Goal: Transaction & Acquisition: Obtain resource

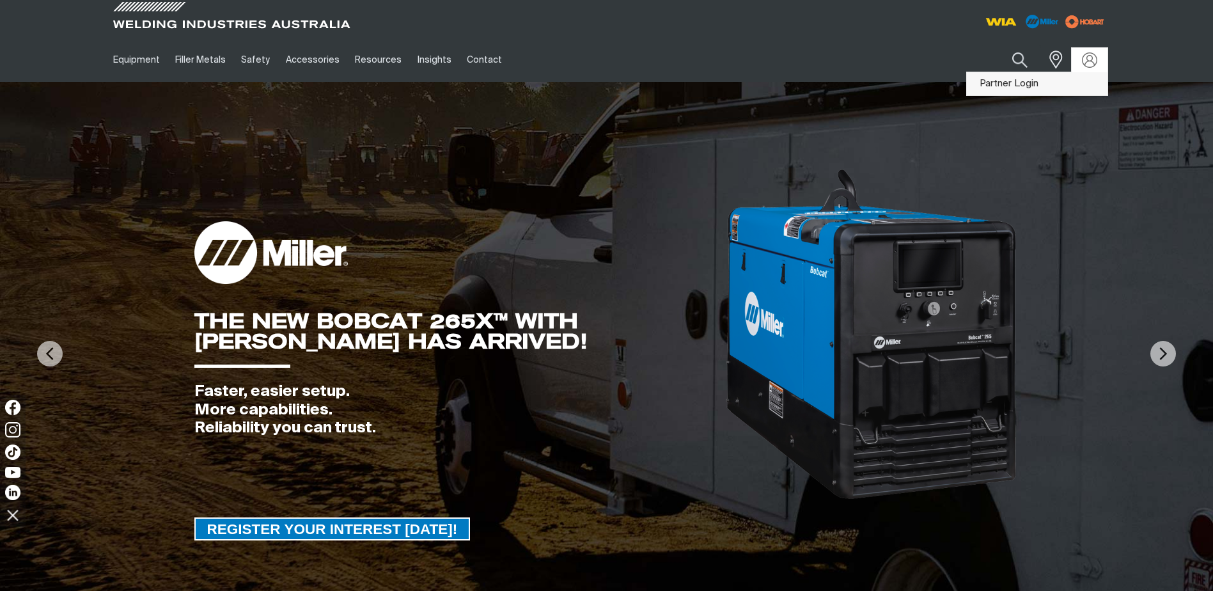
click at [1026, 79] on link "Partner Login" at bounding box center [1037, 84] width 141 height 24
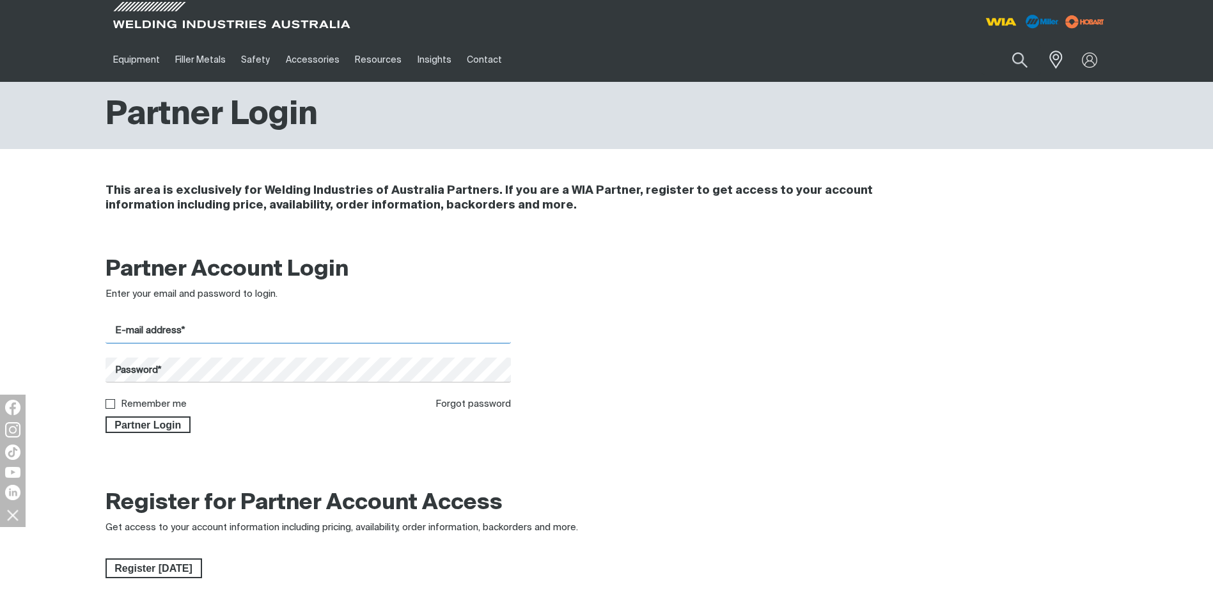
click at [161, 331] on input "E-mail address*" at bounding box center [309, 330] width 406 height 25
type input "[PERSON_NAME][EMAIL_ADDRESS][PERSON_NAME][DOMAIN_NAME]"
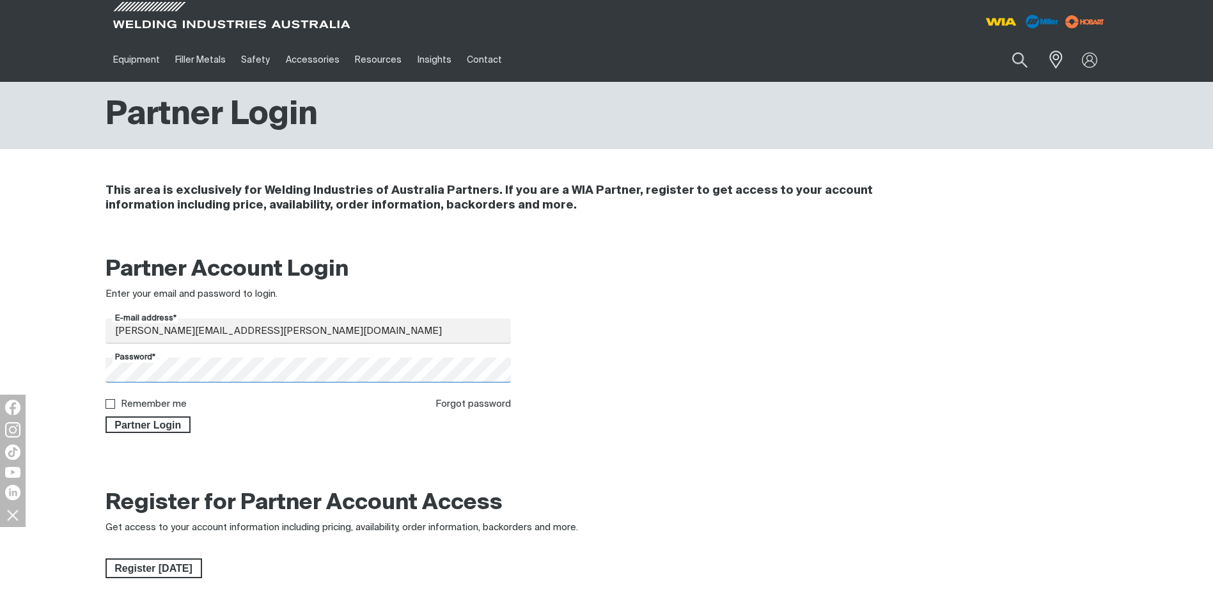
click at [106, 416] on button "Partner Login" at bounding box center [149, 424] width 86 height 17
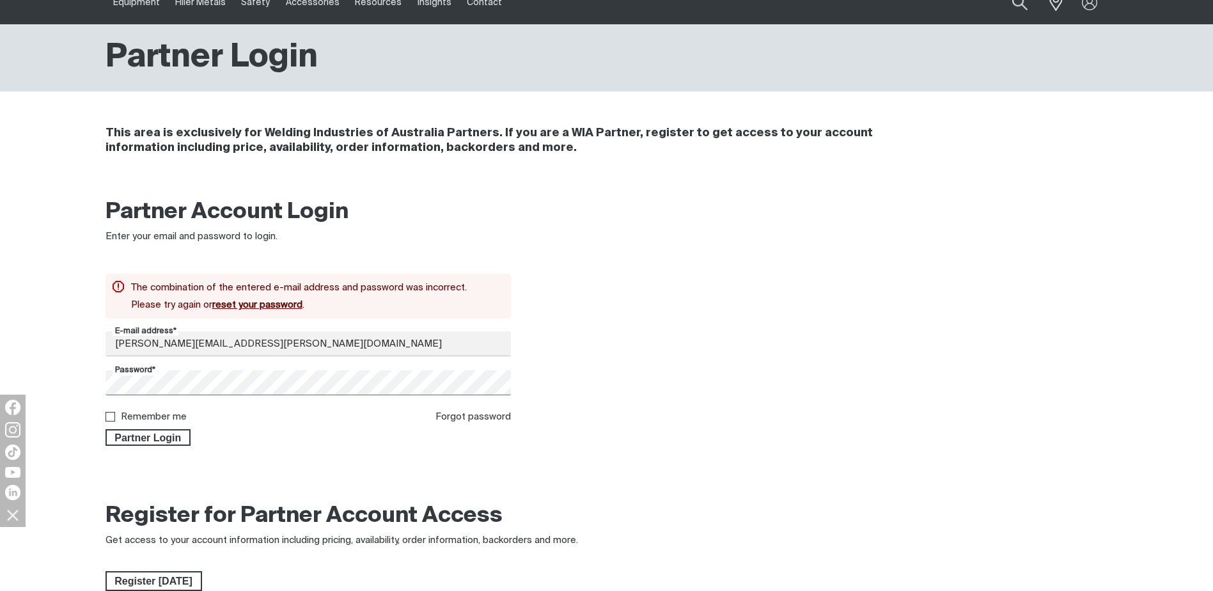
scroll to position [58, 0]
click at [151, 437] on span "Partner Login" at bounding box center [148, 436] width 83 height 17
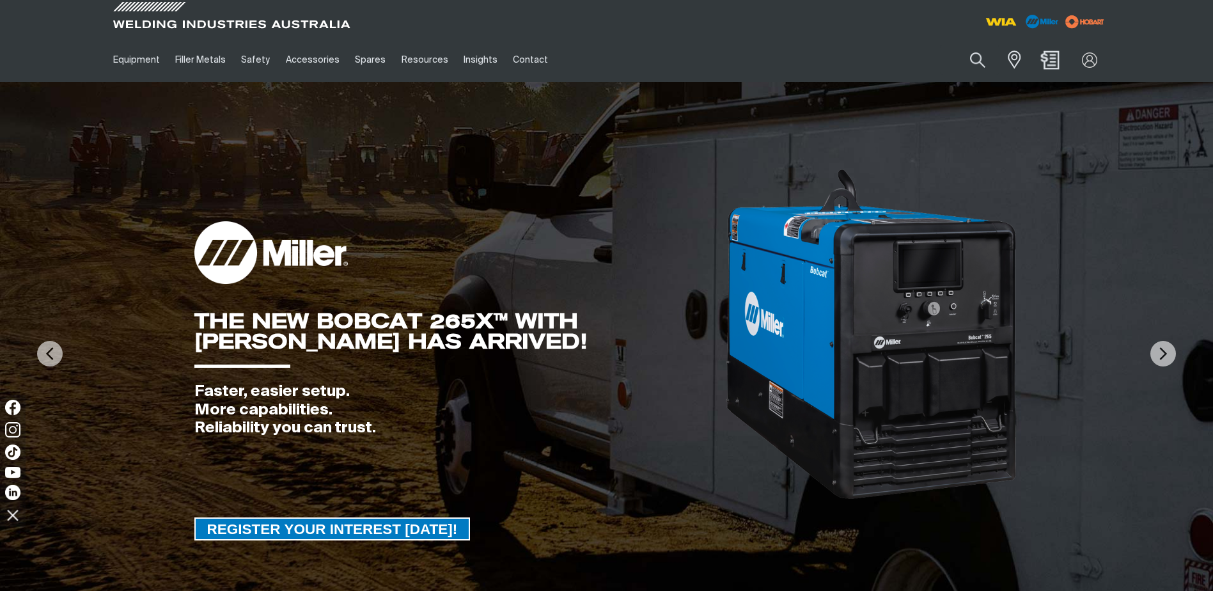
click at [1047, 58] on img "Shopping cart (0 product(s))" at bounding box center [1049, 60] width 19 height 19
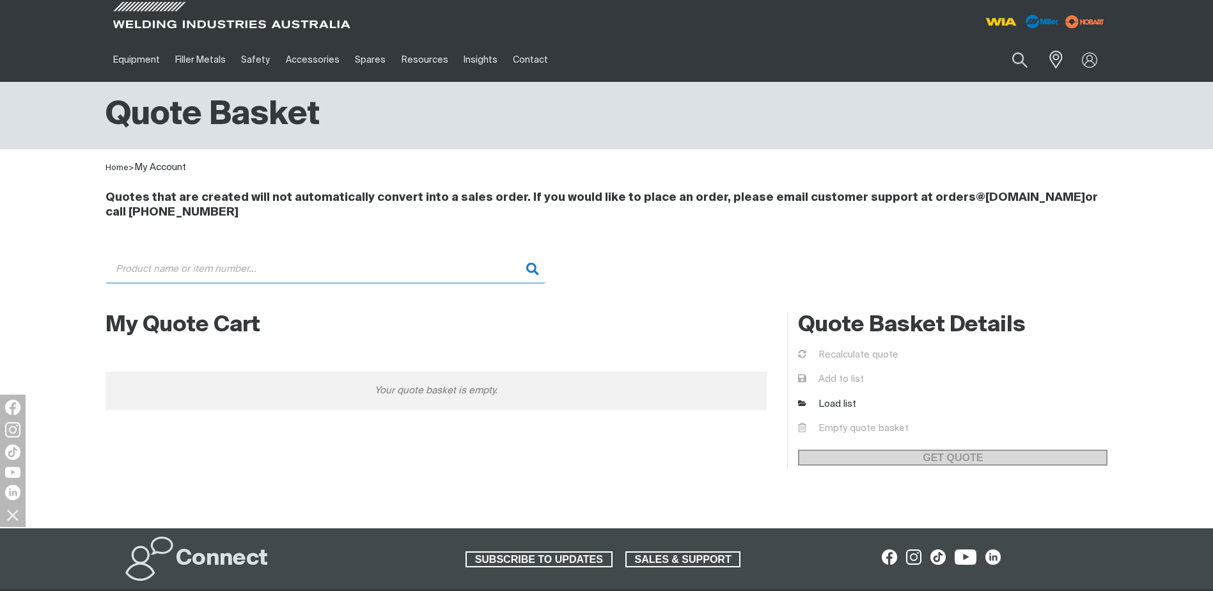
click at [380, 270] on input "Search" at bounding box center [326, 268] width 440 height 29
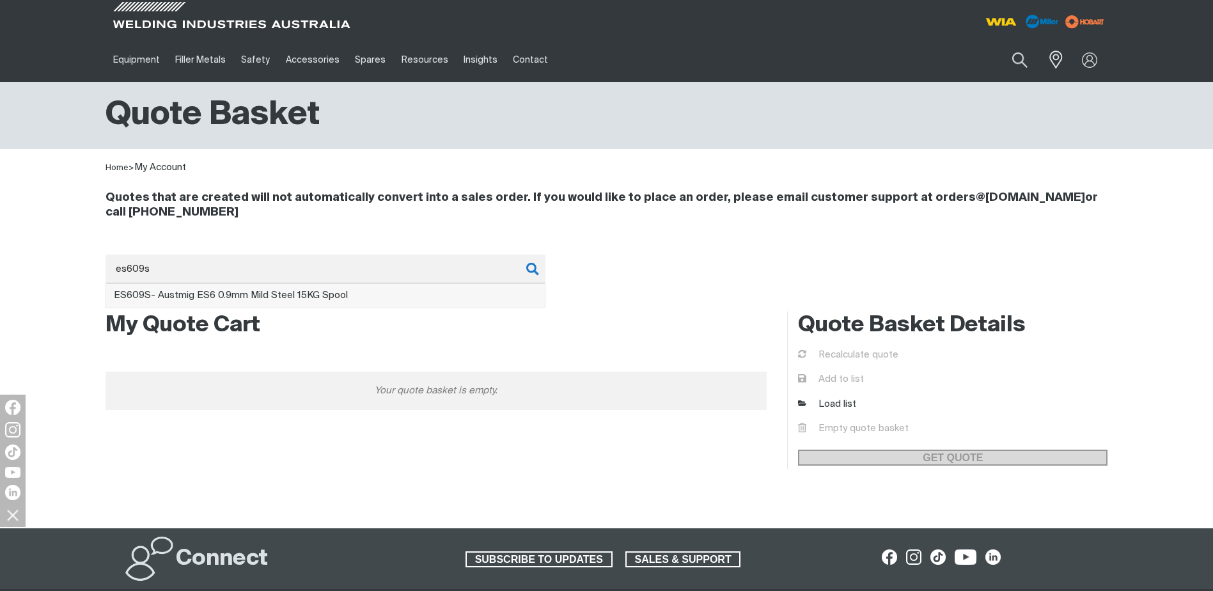
click at [296, 297] on span "ES609S - Austmig ES6 0.9mm Mild Steel 15KG Spool" at bounding box center [231, 295] width 234 height 10
type input "ES609S - Austmig ES6 0.9mm Mild Steel 15KG Spool"
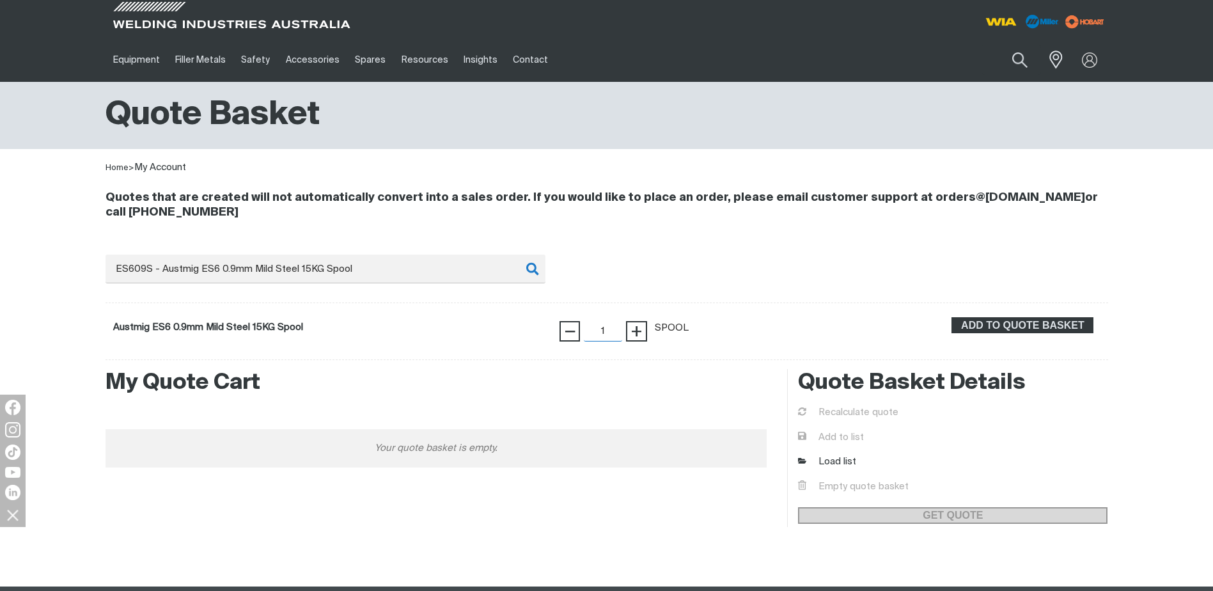
drag, startPoint x: 601, startPoint y: 329, endPoint x: 618, endPoint y: 331, distance: 17.4
click at [618, 331] on input "1" at bounding box center [603, 331] width 38 height 20
type input "72"
click at [951, 317] on button "ADD TO QUOTE BASKET" at bounding box center [1022, 325] width 142 height 17
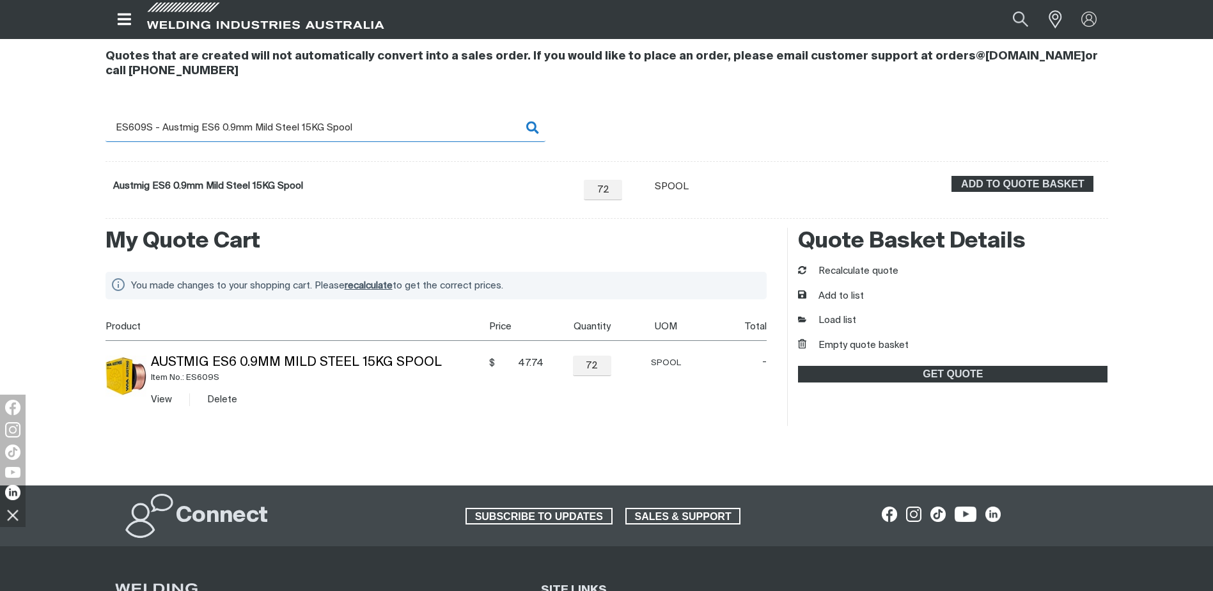
scroll to position [256, 0]
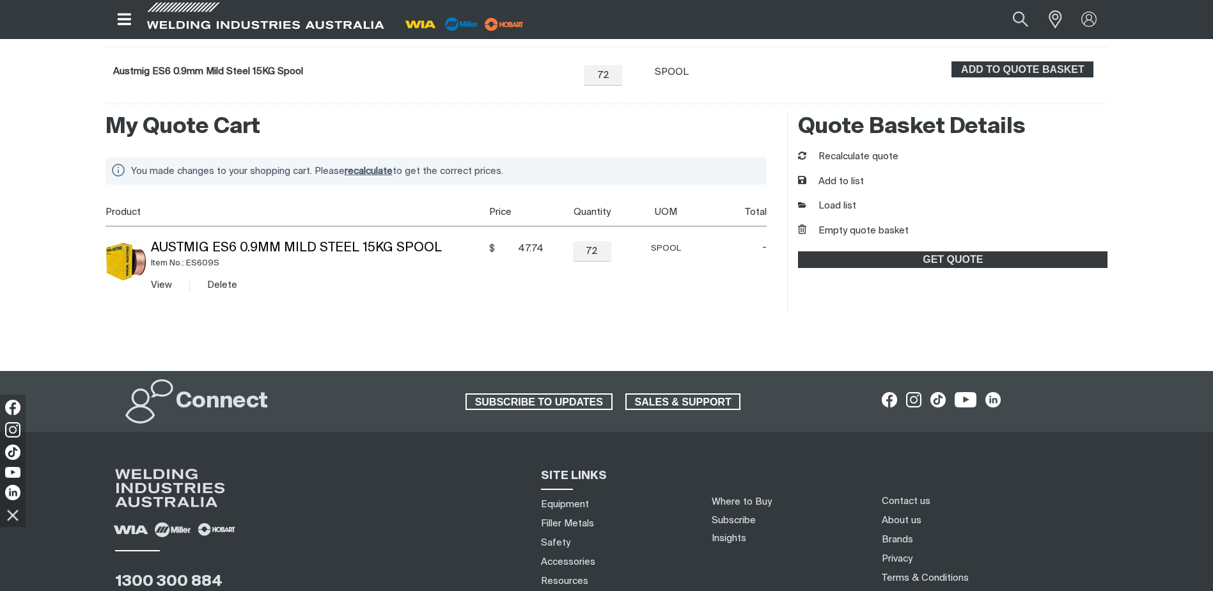
click at [373, 170] on span "recalculate" at bounding box center [369, 171] width 48 height 10
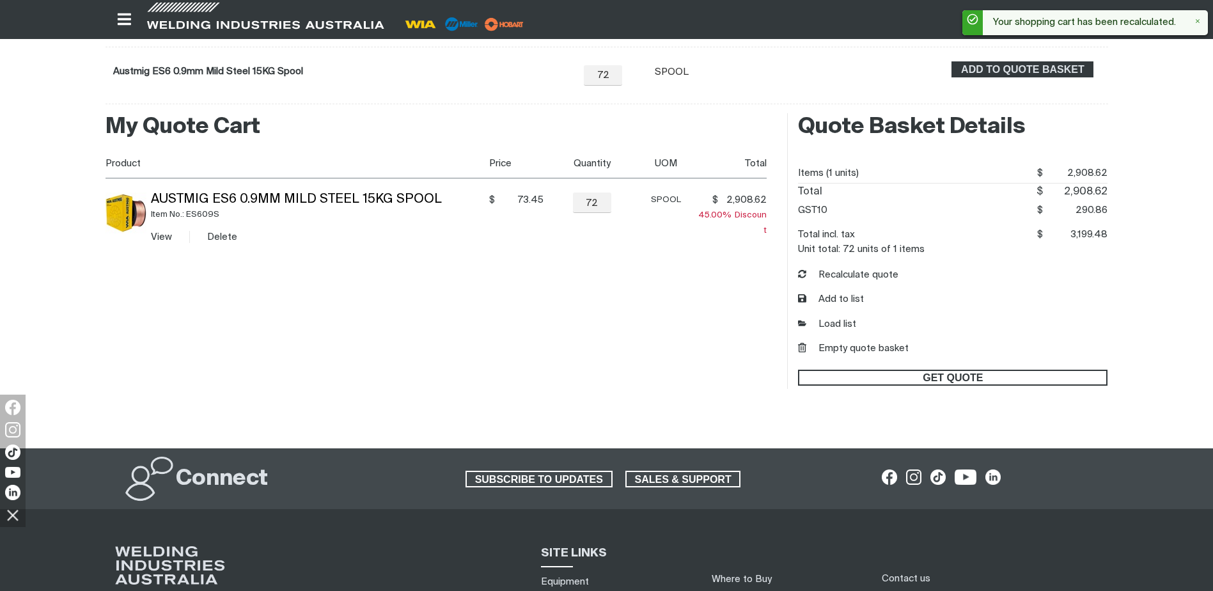
click at [849, 379] on span "GET QUOTE" at bounding box center [952, 378] width 307 height 17
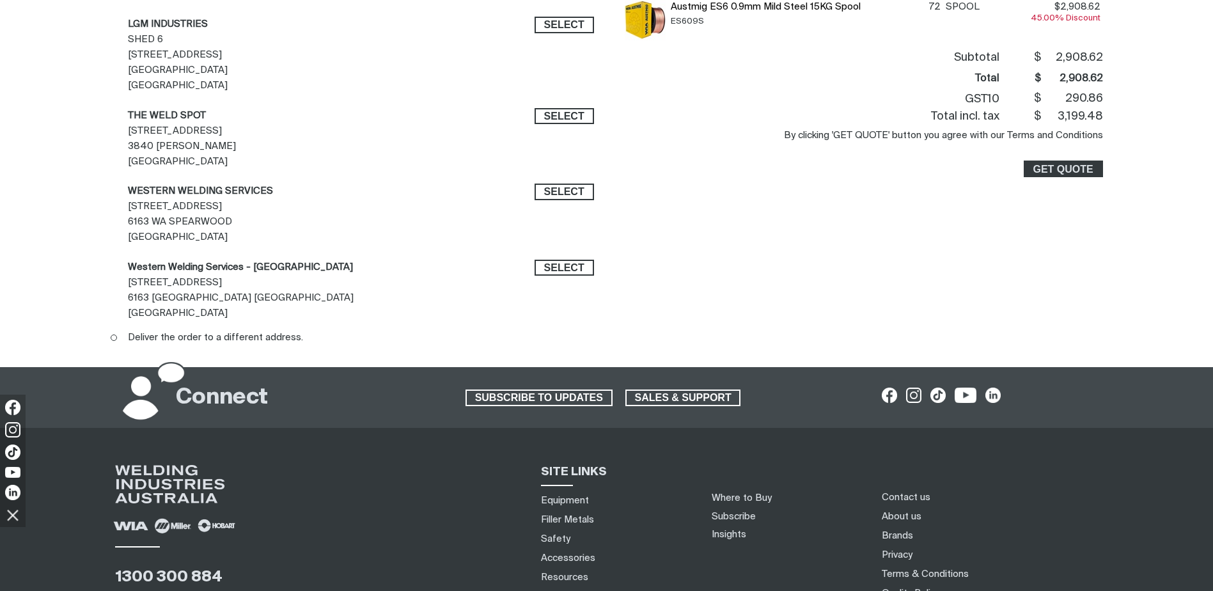
scroll to position [320, 0]
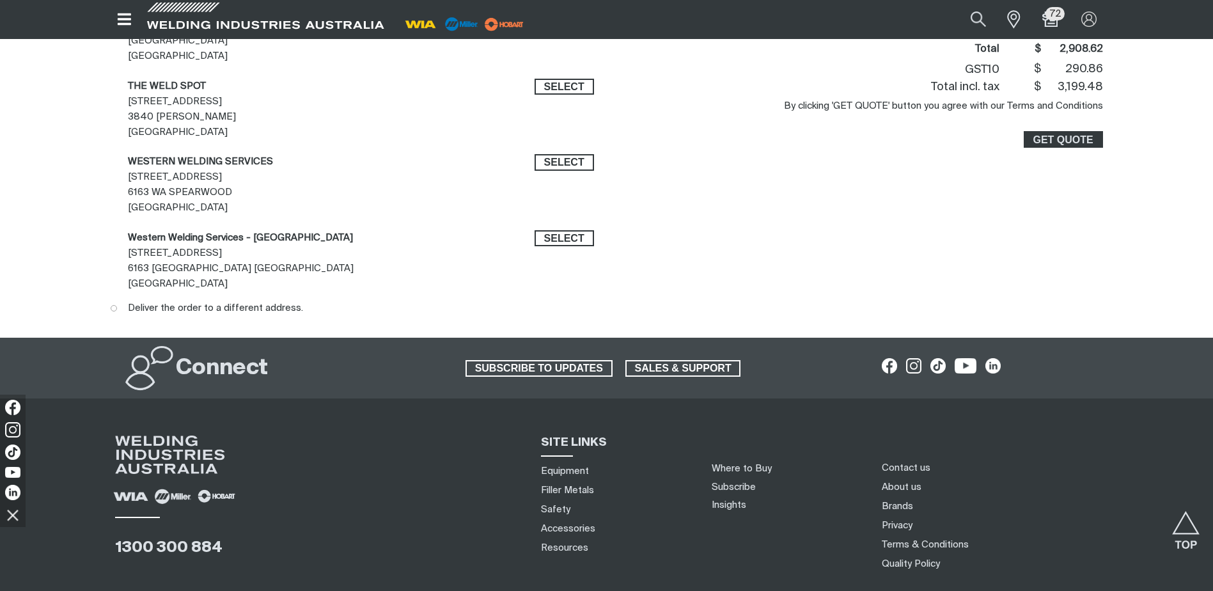
click at [116, 308] on ins at bounding box center [114, 308] width 6 height 6
click at [116, 308] on input "Deliver the order to a different address." at bounding box center [115, 309] width 8 height 8
radio input "true"
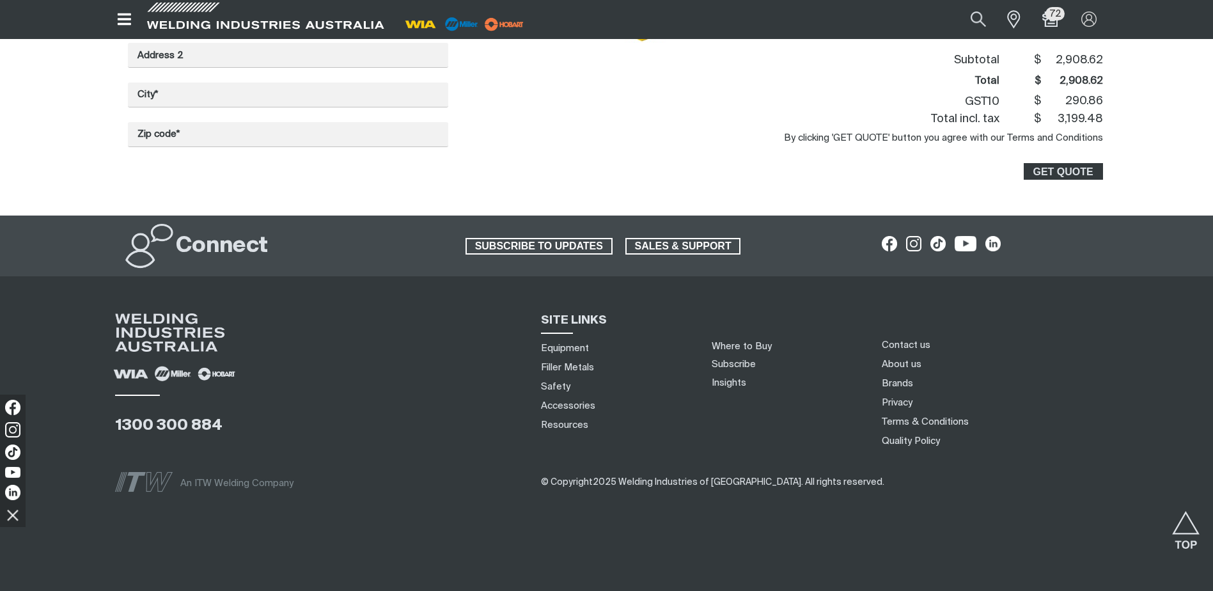
scroll to position [0, 0]
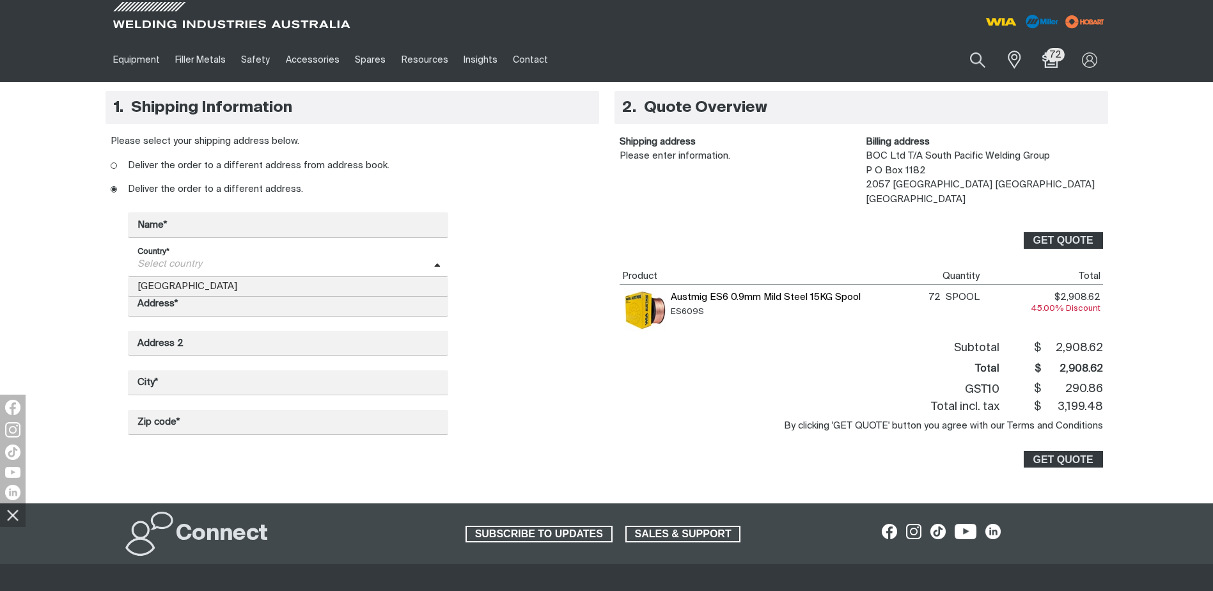
click at [438, 263] on icon at bounding box center [437, 266] width 6 height 10
click at [189, 284] on span "[GEOGRAPHIC_DATA]" at bounding box center [288, 286] width 320 height 19
type input "AU"
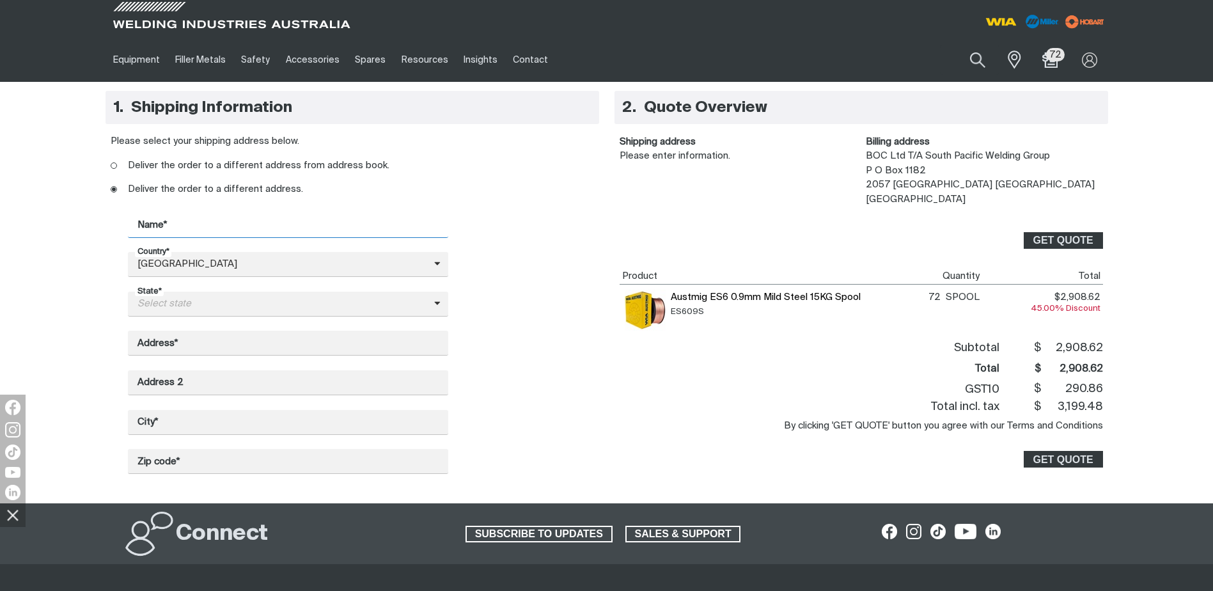
click at [187, 225] on input "Name*" at bounding box center [288, 224] width 320 height 25
type input "[PERSON_NAME]"
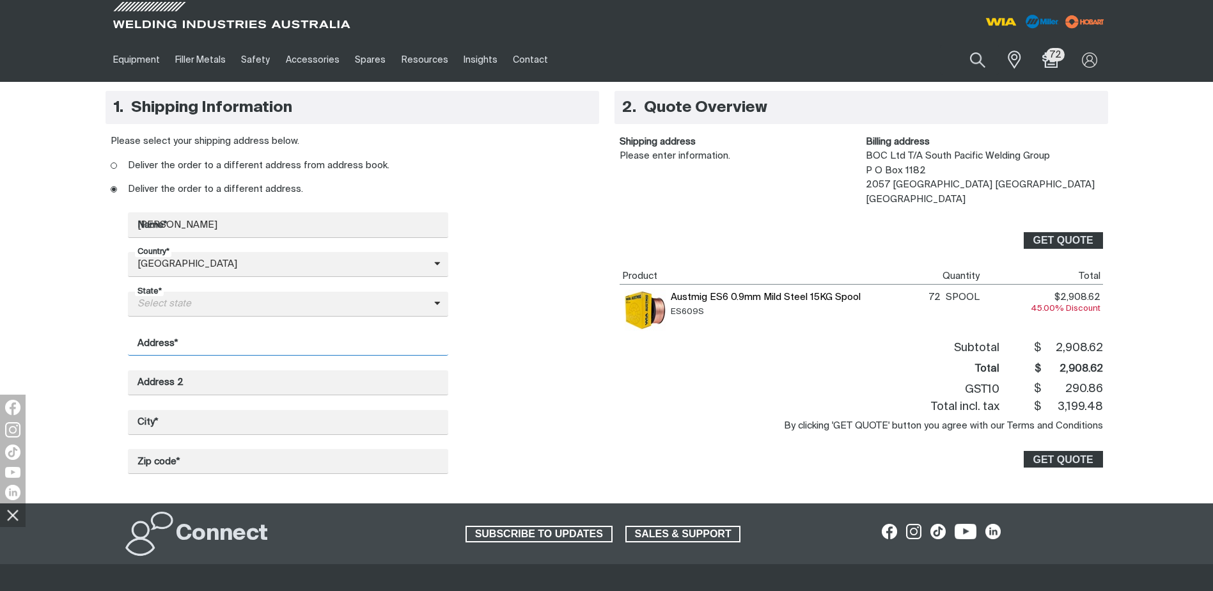
type input "1688 [GEOGRAPHIC_DATA]"
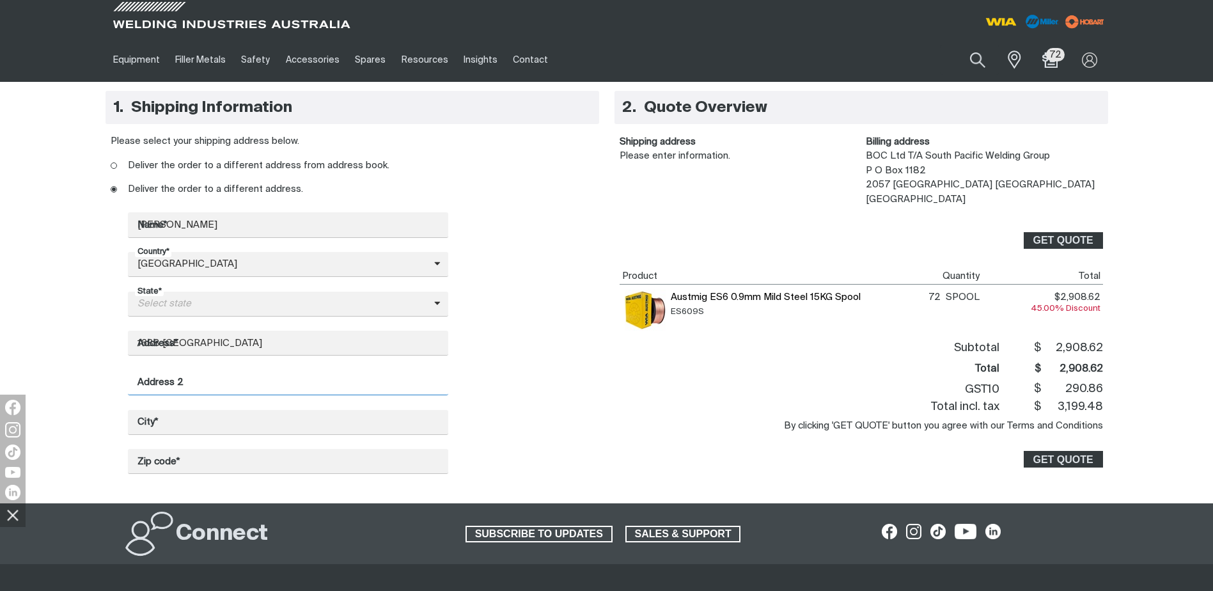
type input "1688 [GEOGRAPHIC_DATA]"
type input "Rocklea"
type input "4106"
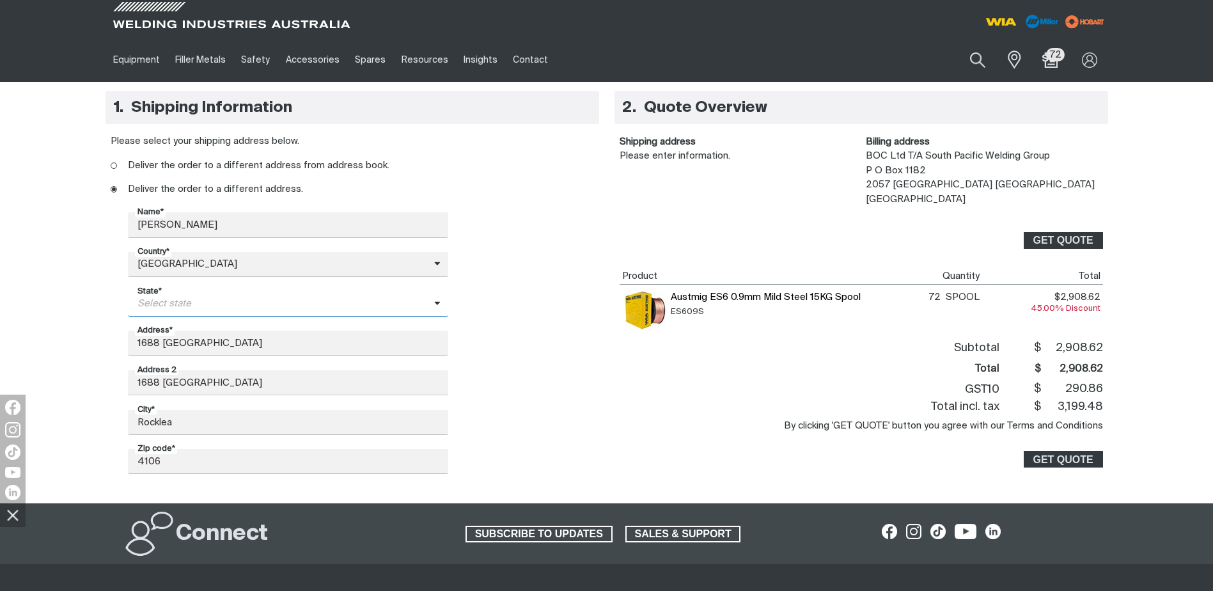
click at [439, 301] on icon at bounding box center [437, 303] width 6 height 10
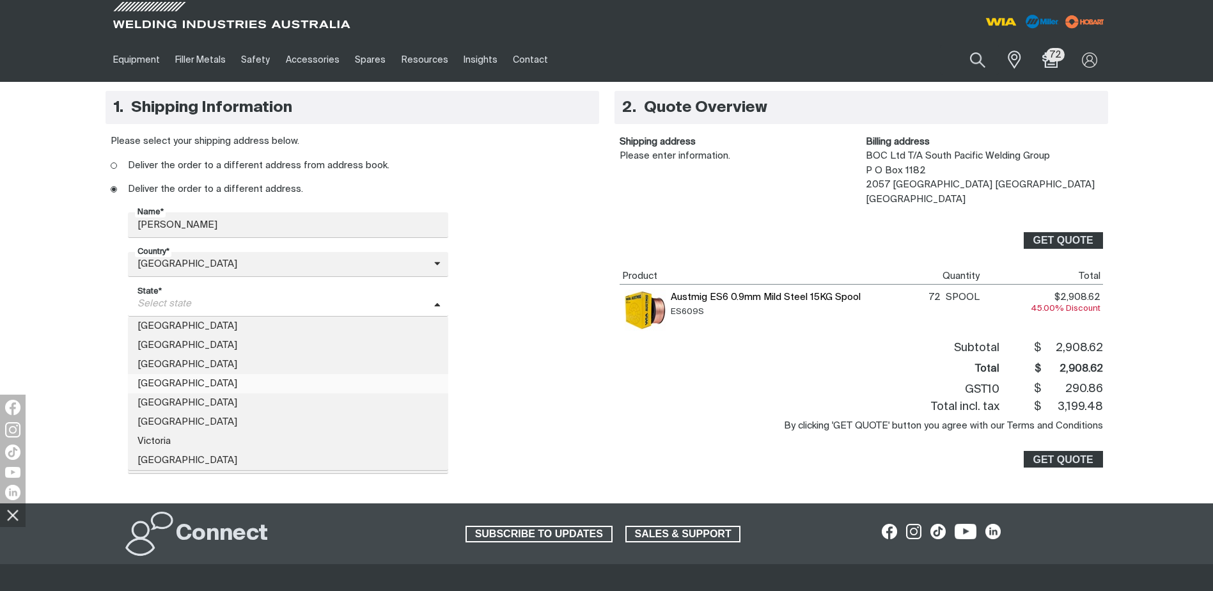
click at [320, 382] on span "[GEOGRAPHIC_DATA]" at bounding box center [288, 383] width 320 height 19
type input "QLD"
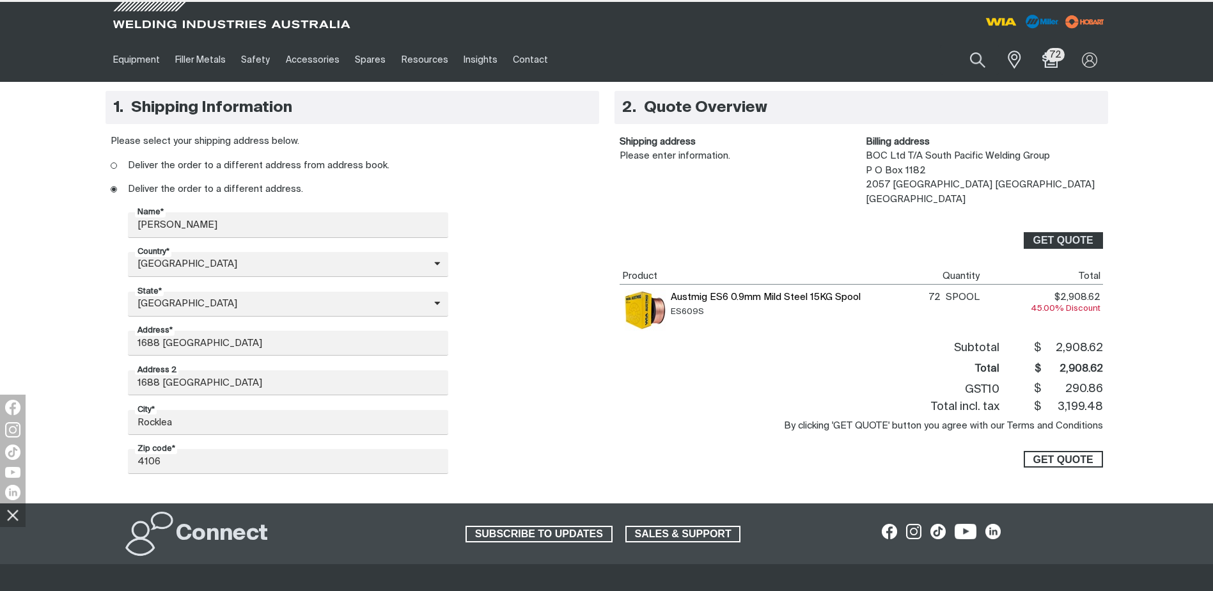
click at [1049, 460] on span "GET QUOTE" at bounding box center [1063, 459] width 60 height 17
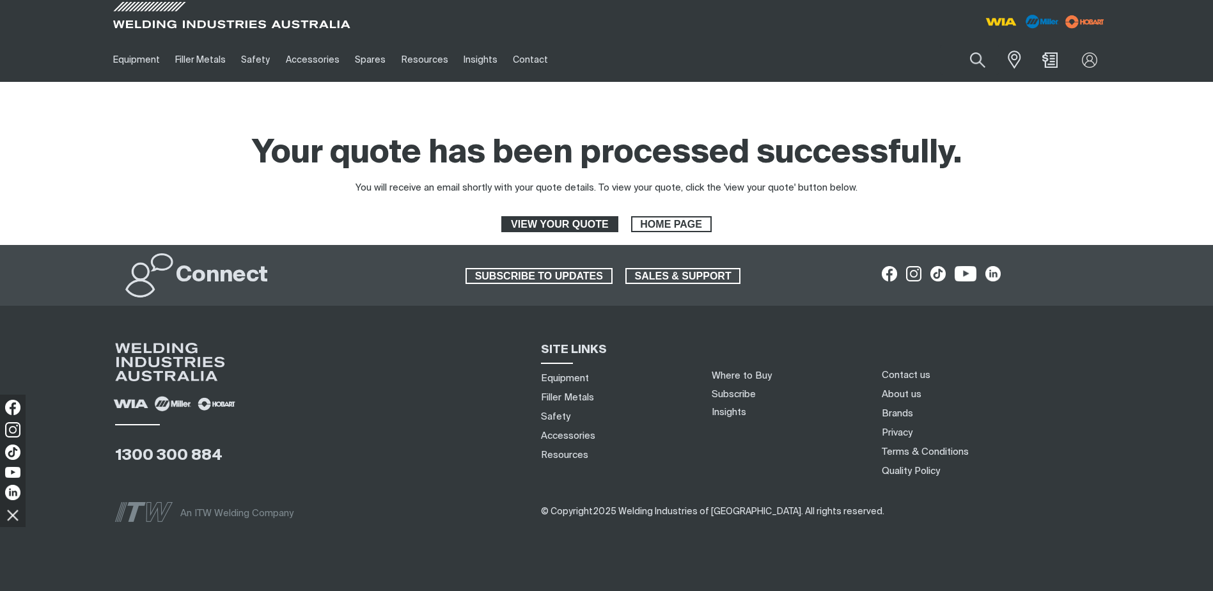
click at [563, 228] on span "VIEW YOUR QUOTE" at bounding box center [560, 224] width 114 height 17
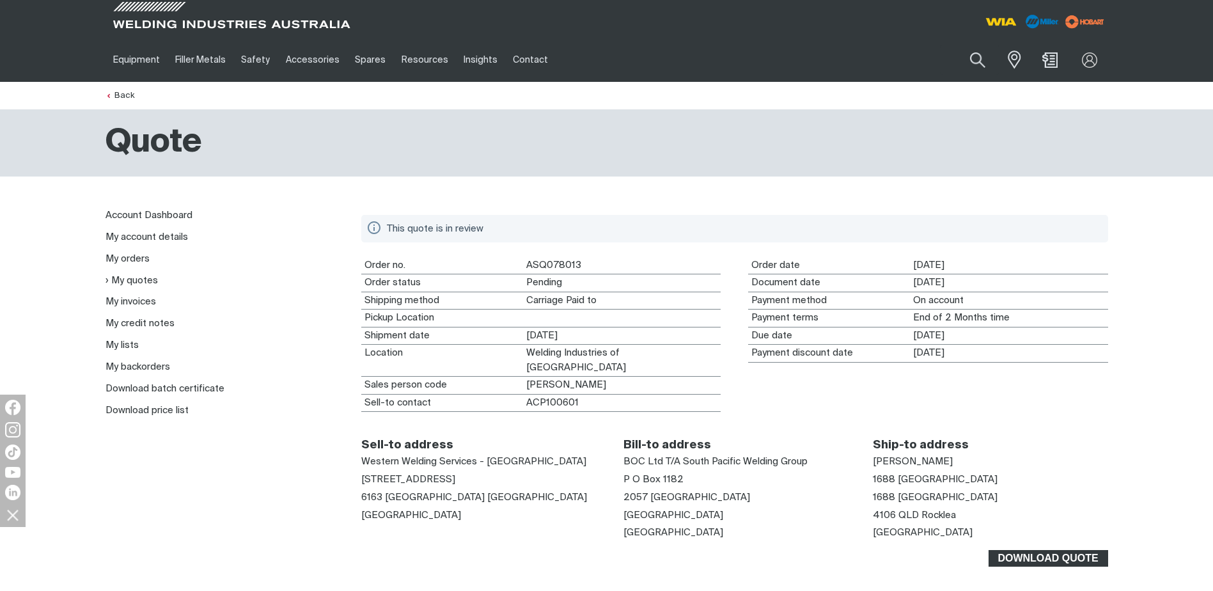
click at [1032, 550] on span "Download Quote" at bounding box center [1048, 558] width 117 height 17
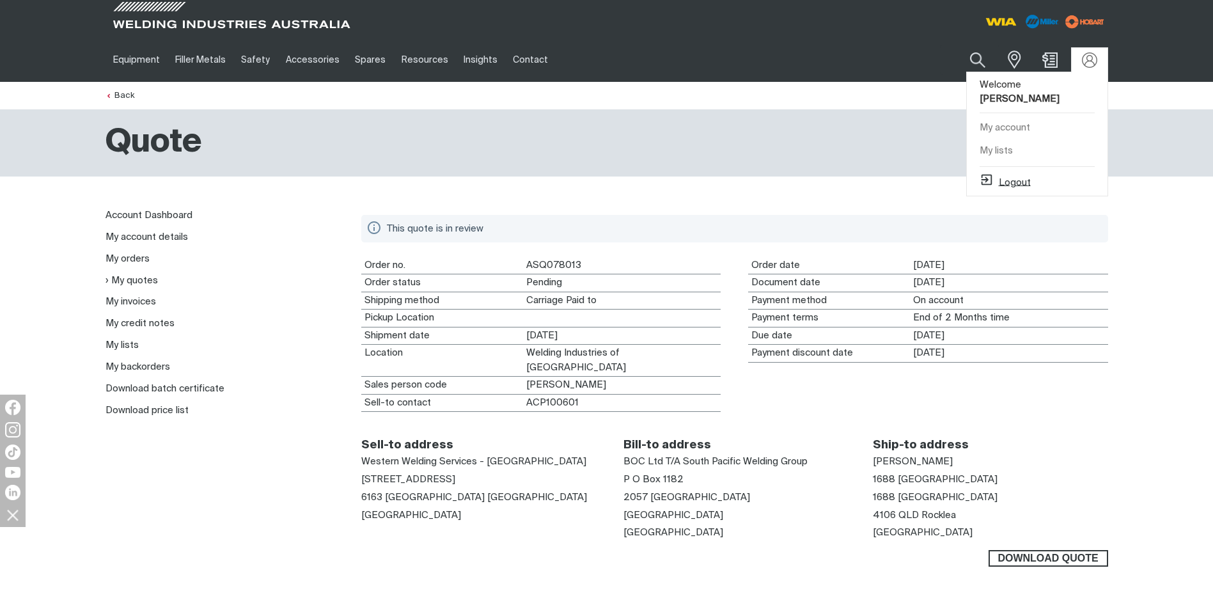
click at [1012, 173] on button "Logout" at bounding box center [1005, 180] width 51 height 15
